Goal: Task Accomplishment & Management: Use online tool/utility

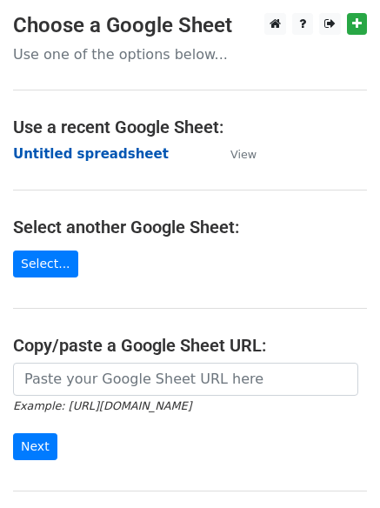
click at [128, 148] on strong "Untitled spreadsheet" at bounding box center [91, 154] width 156 height 16
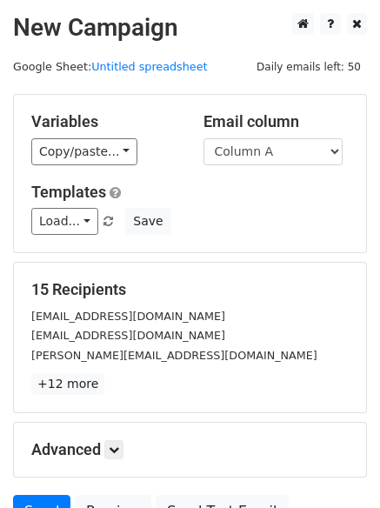
click at [307, 210] on div "Load... No templates saved Save" at bounding box center [190, 221] width 344 height 27
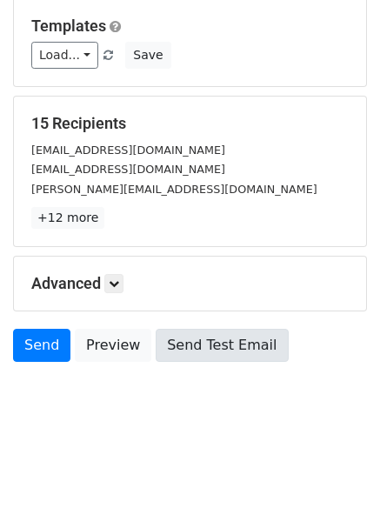
scroll to position [168, 0]
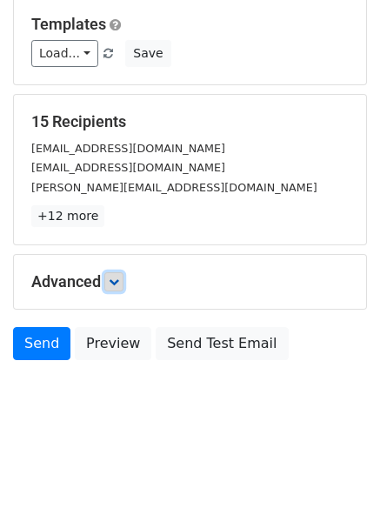
click at [118, 286] on icon at bounding box center [114, 282] width 10 height 10
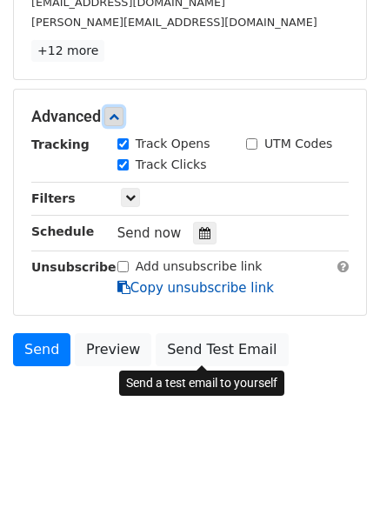
scroll to position [335, 0]
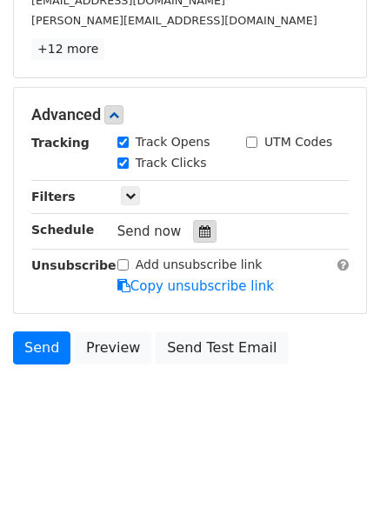
click at [193, 240] on div at bounding box center [205, 231] width 24 height 23
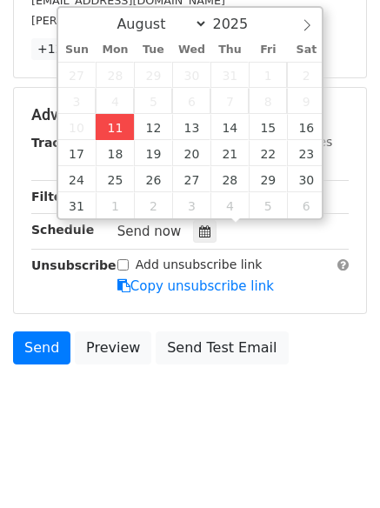
type input "2025-08-11 12:00"
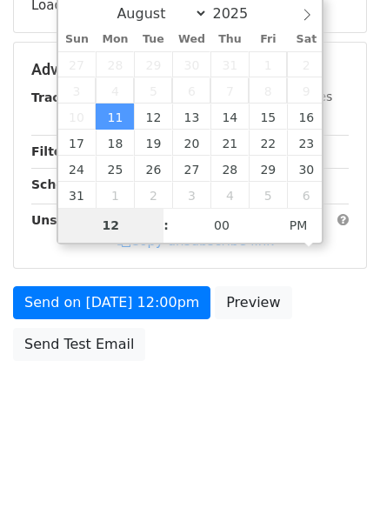
type input "4"
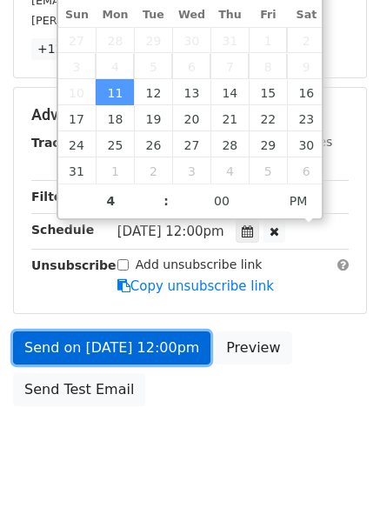
type input "2025-08-11 16:00"
click at [155, 356] on link "Send on Aug 11 at 12:00pm" at bounding box center [112, 348] width 198 height 33
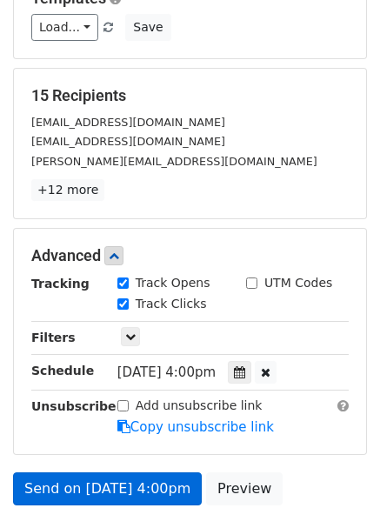
scroll to position [380, 0]
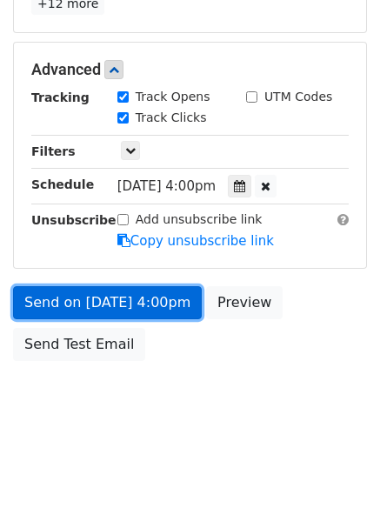
click at [146, 304] on link "Send on Aug 11 at 4:00pm" at bounding box center [107, 302] width 189 height 33
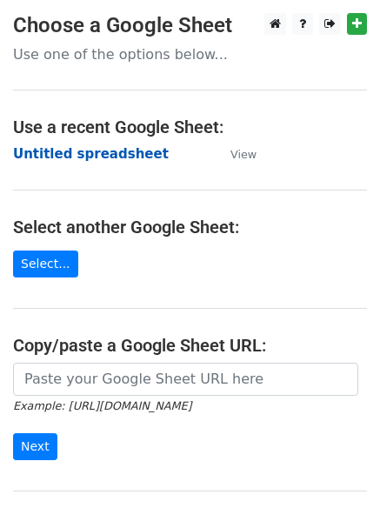
click at [108, 158] on strong "Untitled spreadsheet" at bounding box center [91, 154] width 156 height 16
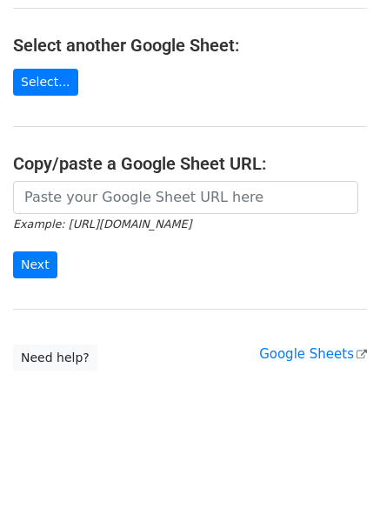
scroll to position [185, 0]
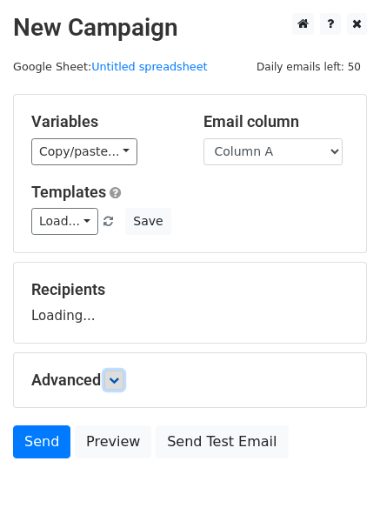
click at [118, 388] on link at bounding box center [113, 380] width 19 height 19
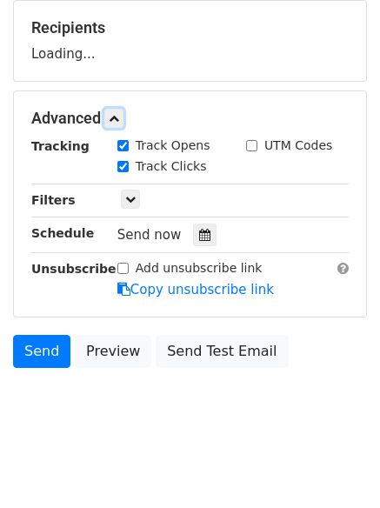
scroll to position [264, 0]
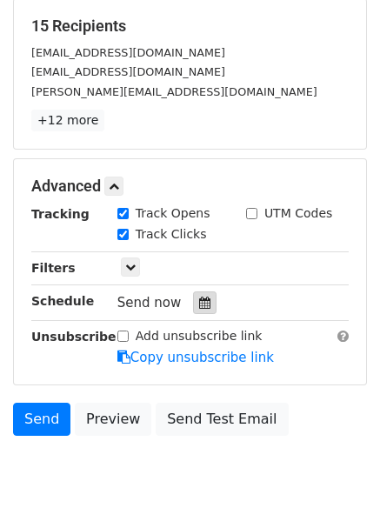
click at [193, 299] on div at bounding box center [205, 303] width 24 height 23
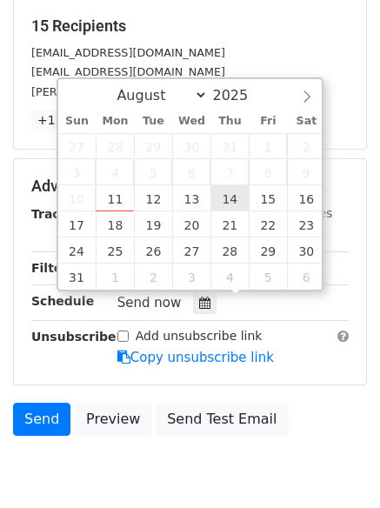
type input "2025-08-14 12:00"
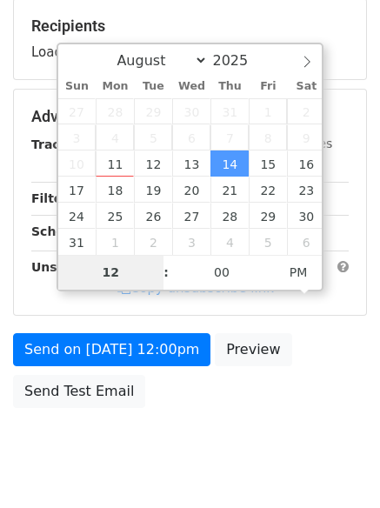
type input "7"
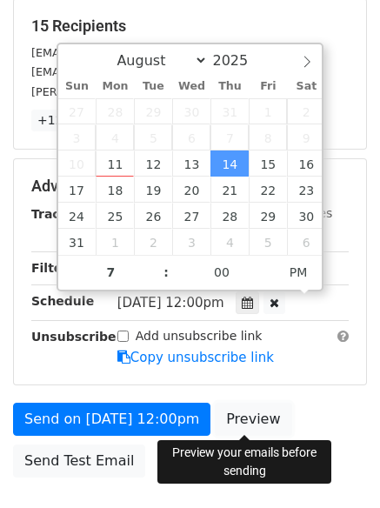
type input "2025-08-14 19:00"
click at [228, 409] on link "Preview" at bounding box center [253, 419] width 77 height 33
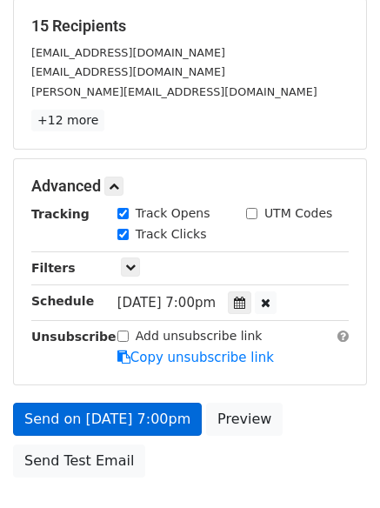
click at [147, 420] on body "New Campaign Daily emails left: 50 Google Sheet: Untitled spreadsheet Variables…" at bounding box center [190, 152] width 380 height 807
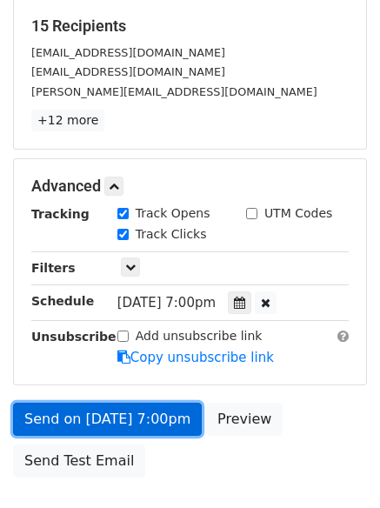
click at [123, 409] on link "Send on Aug 14 at 7:00pm" at bounding box center [107, 419] width 189 height 33
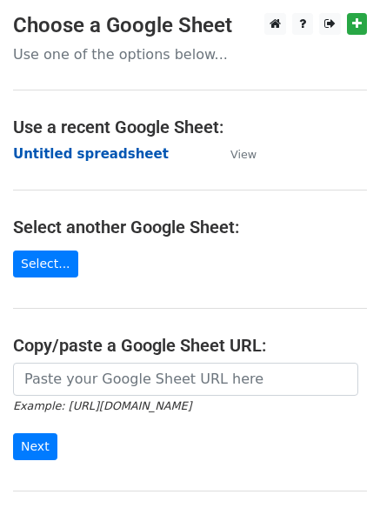
click at [89, 146] on strong "Untitled spreadsheet" at bounding box center [91, 154] width 156 height 16
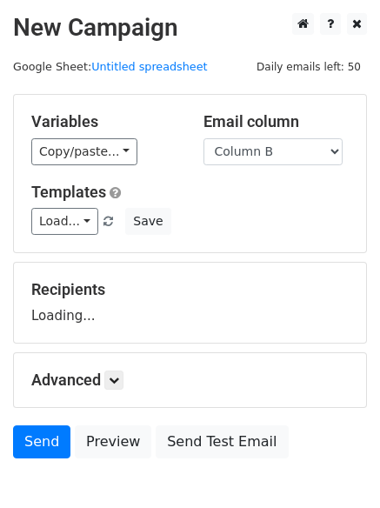
select select "Column B"
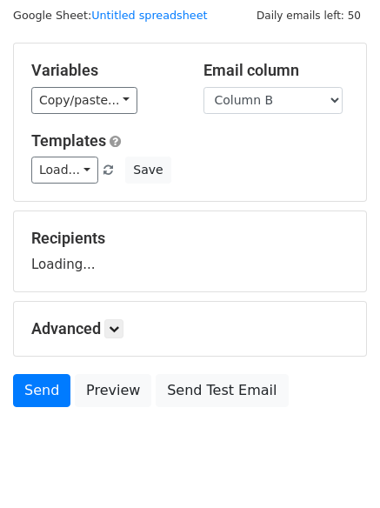
scroll to position [98, 0]
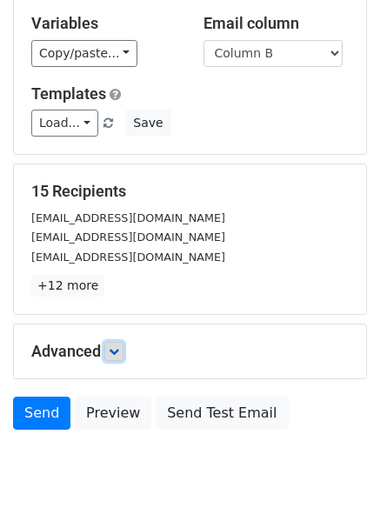
click at [118, 349] on icon at bounding box center [114, 351] width 10 height 10
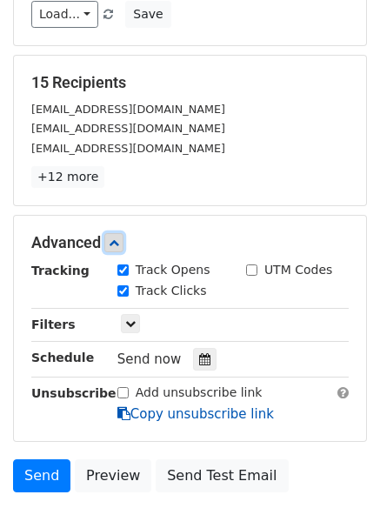
scroll to position [311, 0]
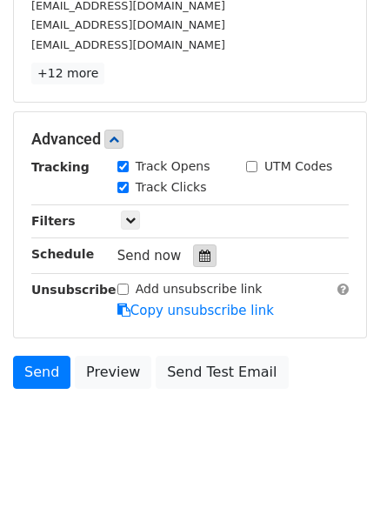
click at [203, 256] on div at bounding box center [205, 256] width 24 height 23
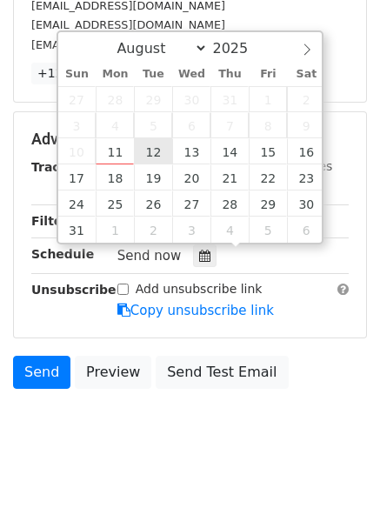
type input "2025-08-12 12:00"
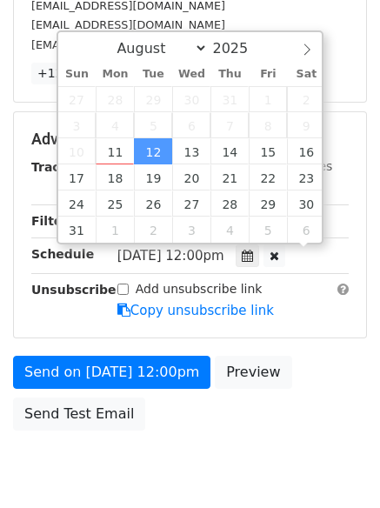
scroll to position [1, 0]
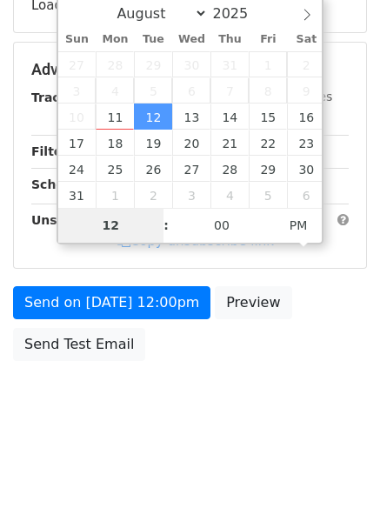
type input "5"
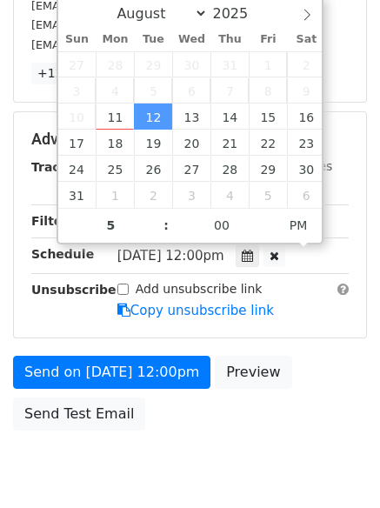
type input "2025-08-12 17:00"
click at [203, 420] on div "Send on Aug 12 at 12:00pm Preview Send Test Email" at bounding box center [190, 398] width 380 height 84
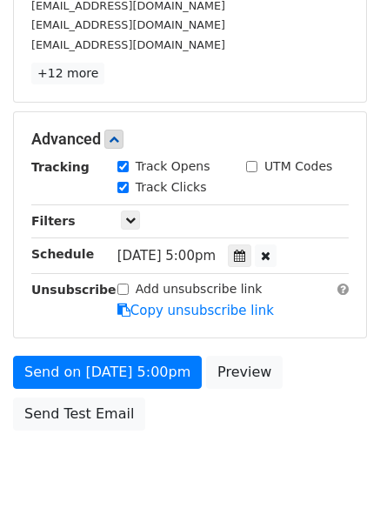
click at [166, 353] on form "Variables Copy/paste... {{Column A}} {{Column B}} {{Column C}} Email column Col…" at bounding box center [190, 111] width 354 height 656
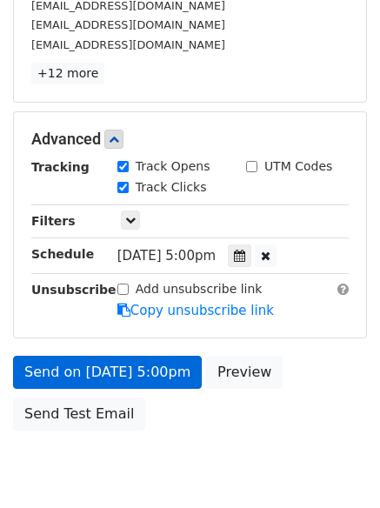
click at [166, 366] on div "Send on Aug 12 at 5:00pm Preview Send Test Email" at bounding box center [190, 398] width 380 height 84
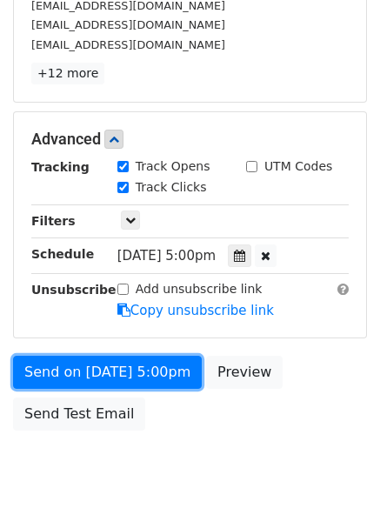
click at [165, 363] on link "Send on Aug 12 at 5:00pm" at bounding box center [107, 372] width 189 height 33
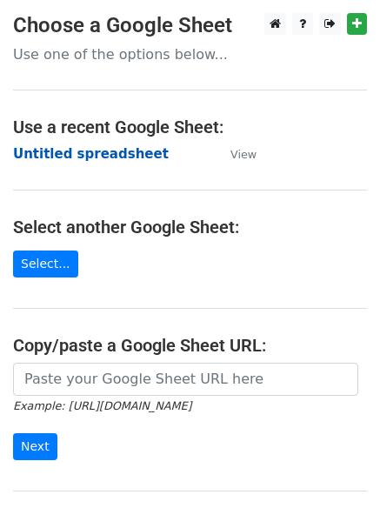
click at [115, 150] on strong "Untitled spreadsheet" at bounding box center [91, 154] width 156 height 16
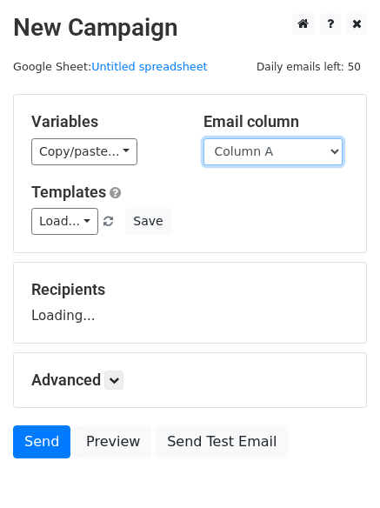
click at [276, 155] on select "Column A Column B Column C" at bounding box center [273, 151] width 139 height 27
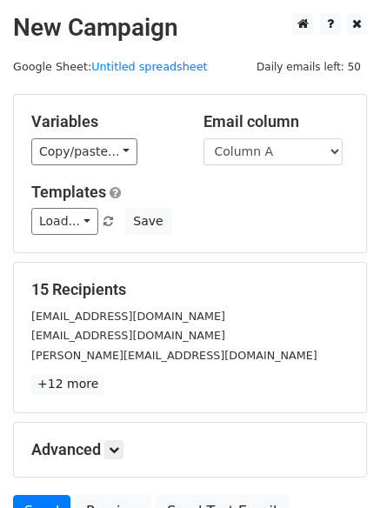
click at [283, 216] on div "Load... No templates saved Save" at bounding box center [190, 221] width 344 height 27
click at [277, 156] on select "Column A Column B Column C" at bounding box center [273, 151] width 139 height 27
select select "Column C"
click at [204, 138] on select "Column A Column B Column C" at bounding box center [273, 151] width 139 height 27
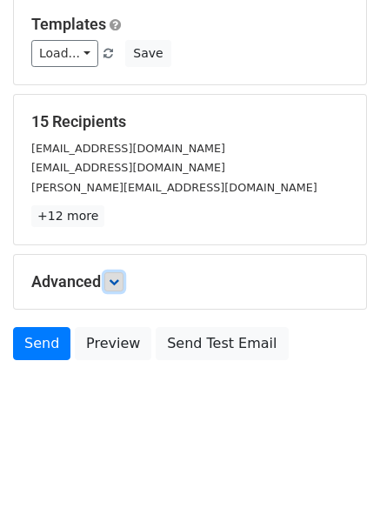
scroll to position [98, 0]
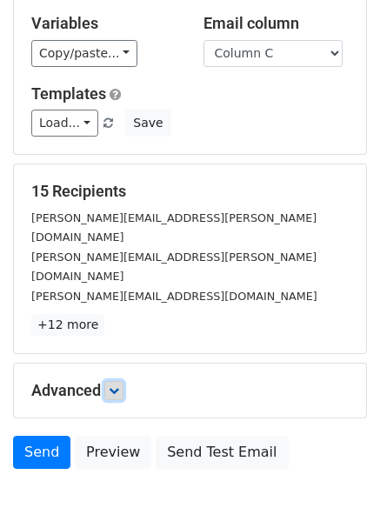
click at [124, 381] on link at bounding box center [113, 390] width 19 height 19
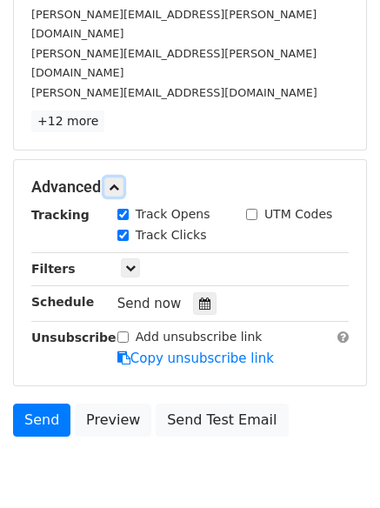
scroll to position [303, 0]
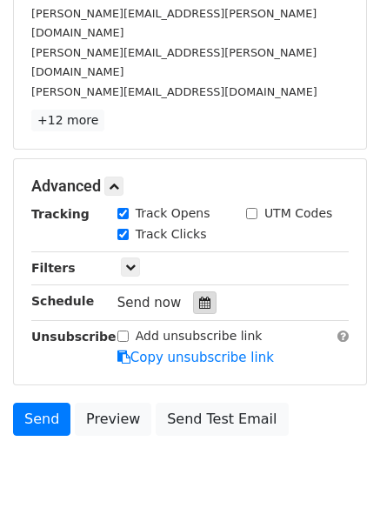
click at [200, 297] on icon at bounding box center [204, 303] width 11 height 12
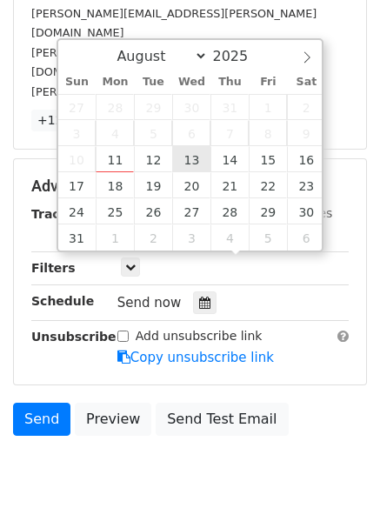
type input "2025-08-13 12:00"
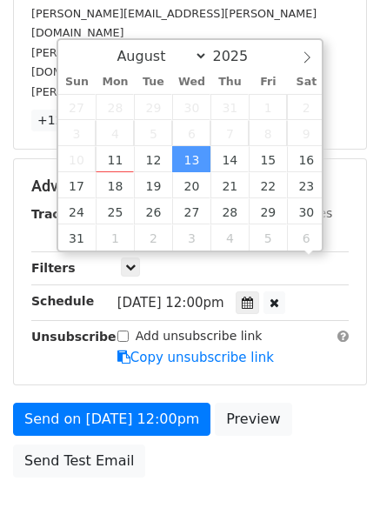
scroll to position [1, 0]
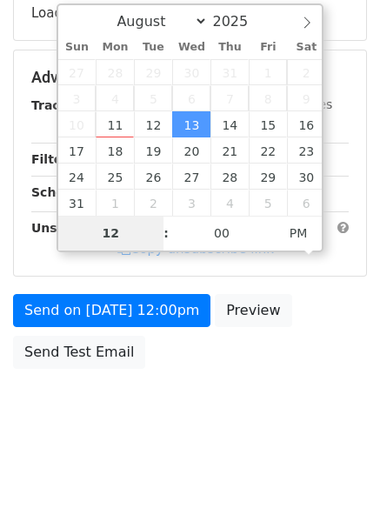
type input "6"
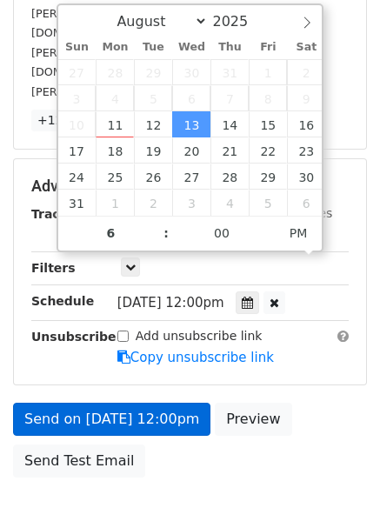
type input "2025-08-13 18:00"
click at [164, 350] on link "Copy unsubscribe link" at bounding box center [196, 358] width 157 height 16
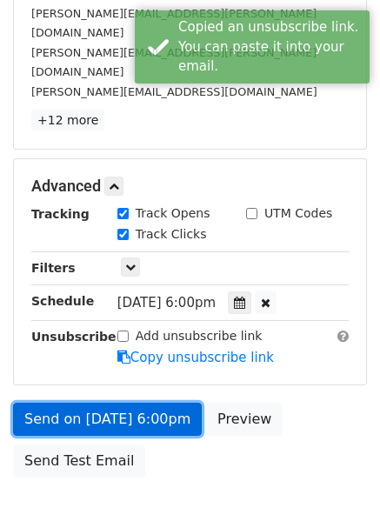
click at [165, 403] on link "Send on Aug 13 at 6:00pm" at bounding box center [107, 419] width 189 height 33
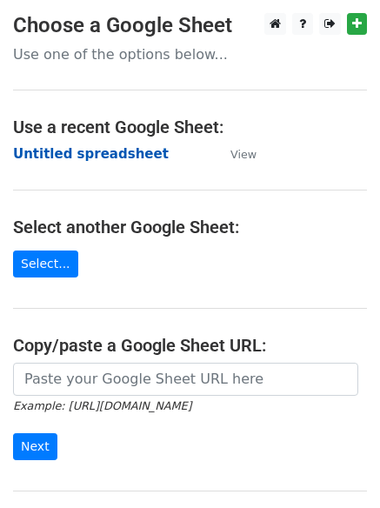
click at [115, 151] on strong "Untitled spreadsheet" at bounding box center [91, 154] width 156 height 16
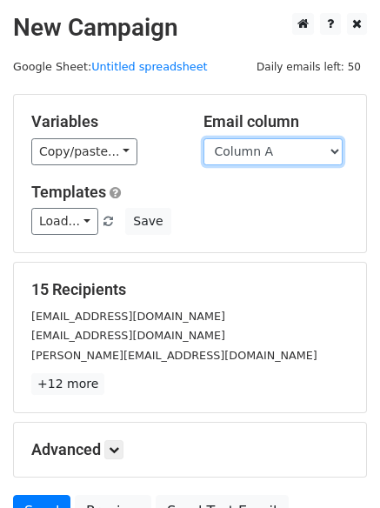
drag, startPoint x: 0, startPoint y: 0, endPoint x: 287, endPoint y: 148, distance: 323.2
click at [287, 148] on select "Column A Column B Column C" at bounding box center [273, 151] width 139 height 27
select select "Column B"
click at [204, 138] on select "Column A Column B Column C" at bounding box center [273, 151] width 139 height 27
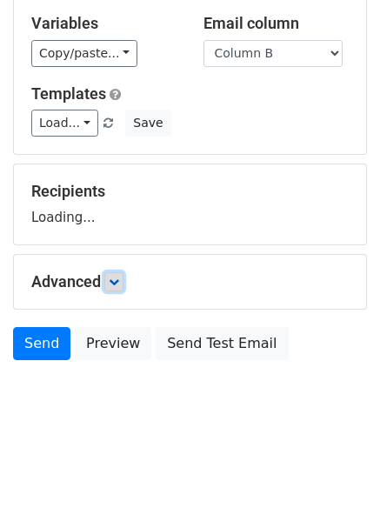
click at [118, 290] on link at bounding box center [113, 281] width 19 height 19
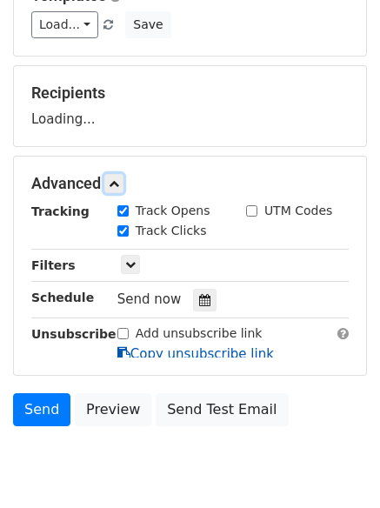
scroll to position [232, 0]
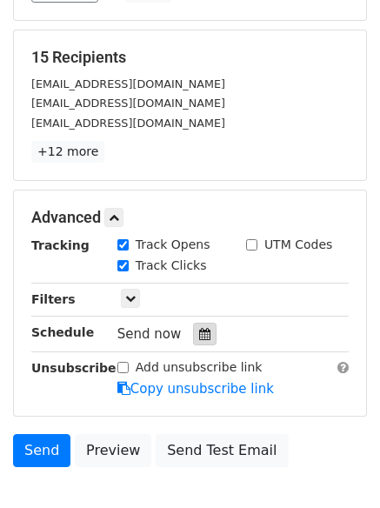
click at [199, 330] on icon at bounding box center [204, 334] width 11 height 12
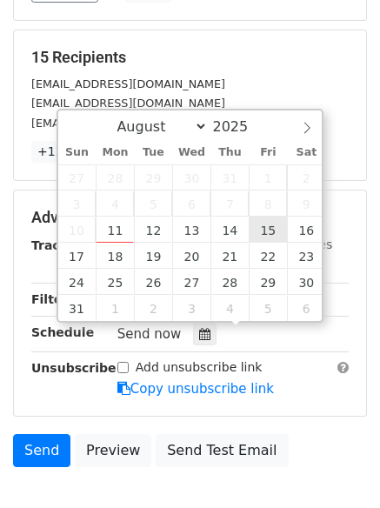
type input "2025-08-15 12:00"
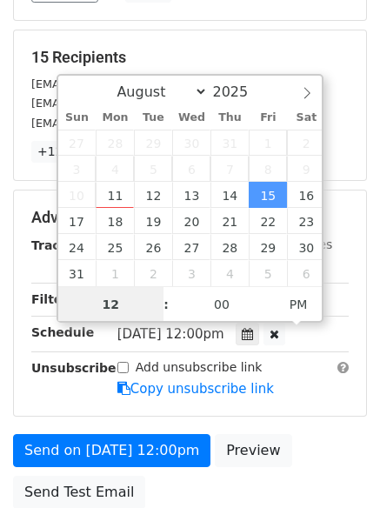
scroll to position [1, 0]
type input "8"
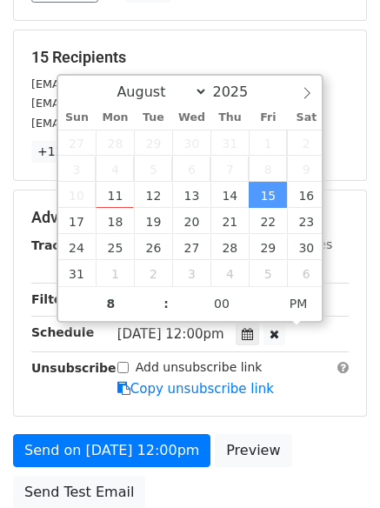
type input "2025-08-15 20:00"
click at [293, 420] on form "Variables Copy/paste... {{Column A}} {{Column B}} {{Column C}} Email column Col…" at bounding box center [190, 190] width 354 height 656
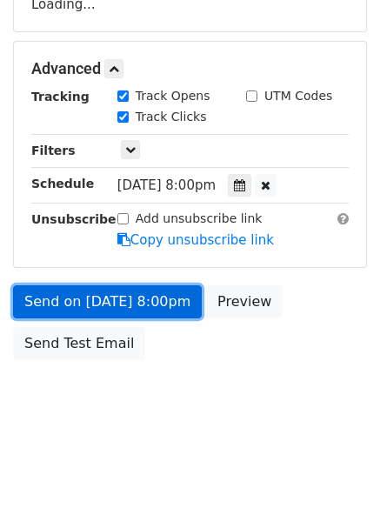
scroll to position [311, 0]
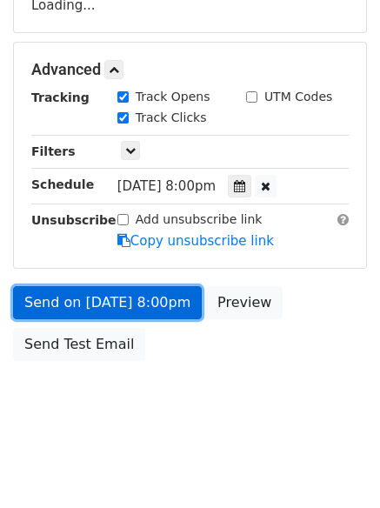
click at [136, 313] on link "Send on Aug 15 at 8:00pm" at bounding box center [107, 302] width 189 height 33
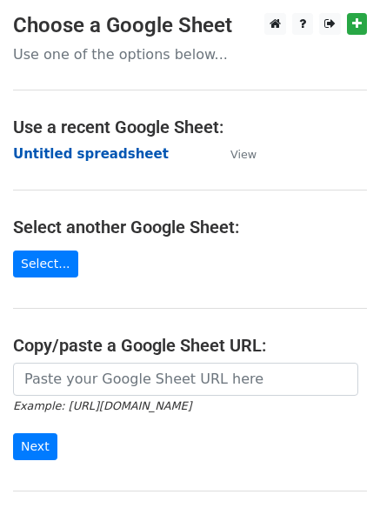
click at [121, 157] on strong "Untitled spreadsheet" at bounding box center [91, 154] width 156 height 16
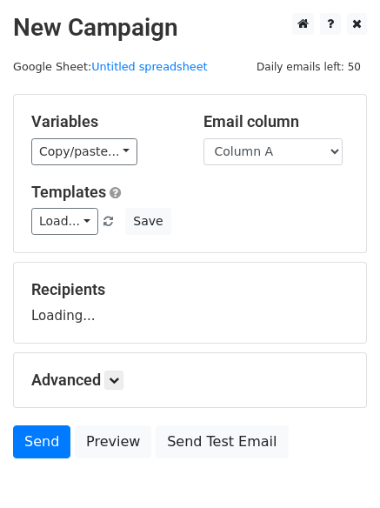
click at [273, 155] on select "Column A Column B Column C" at bounding box center [273, 151] width 139 height 27
select select "Column C"
click at [204, 138] on select "Column A Column B Column C" at bounding box center [273, 151] width 139 height 27
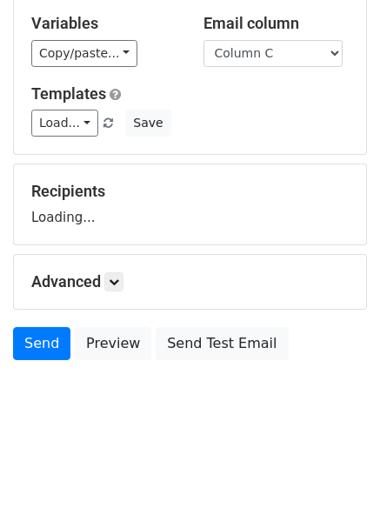
click at [111, 286] on link at bounding box center [113, 281] width 19 height 19
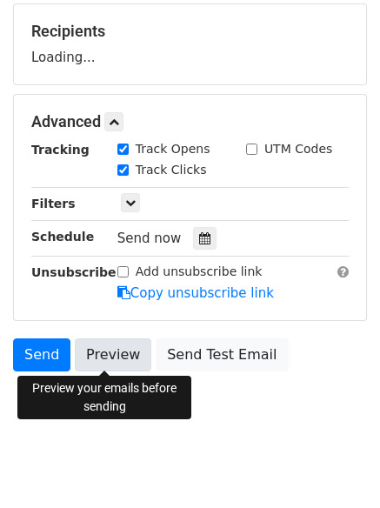
scroll to position [268, 0]
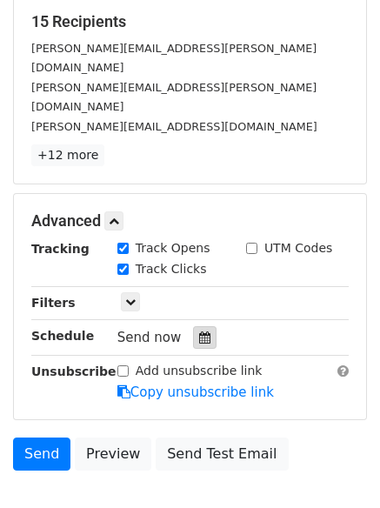
click at [202, 332] on icon at bounding box center [204, 338] width 11 height 12
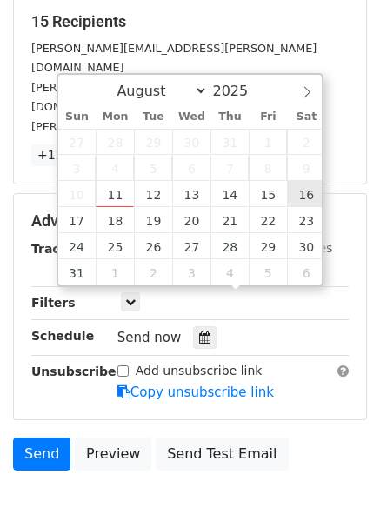
type input "[DATE] 12:00"
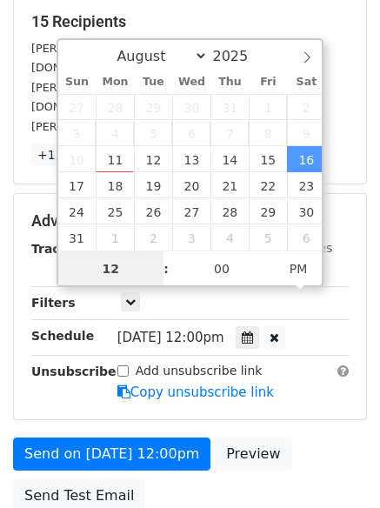
scroll to position [1, 0]
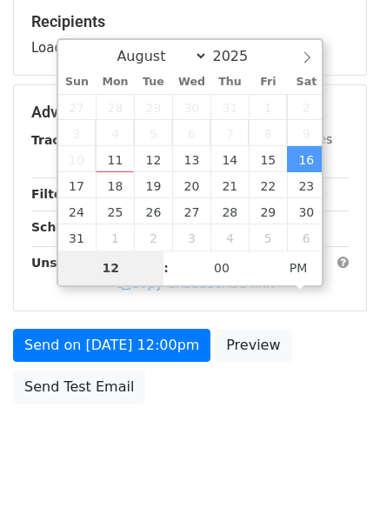
type input "9"
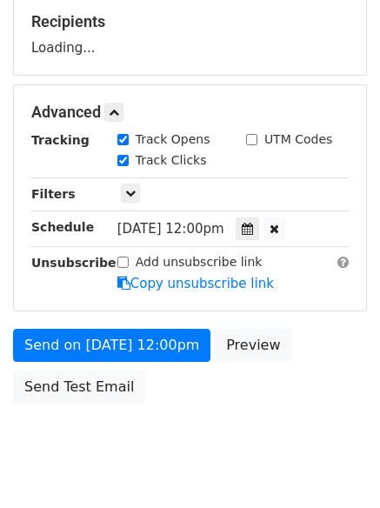
type input "[DATE] 21:00"
click at [239, 455] on body "New Campaign Daily emails left: 50 Google Sheet: Untitled spreadsheet Variables…" at bounding box center [190, 113] width 380 height 737
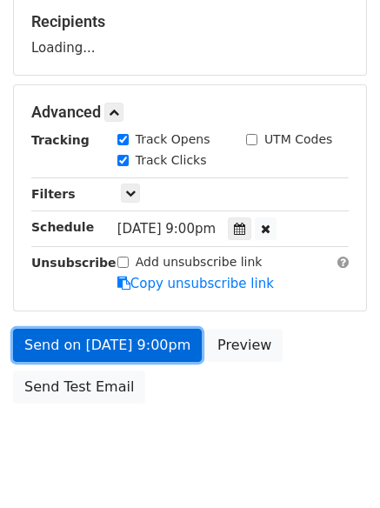
click at [162, 346] on link "Send on [DATE] 9:00pm" at bounding box center [107, 345] width 189 height 33
